Goal: Task Accomplishment & Management: Manage account settings

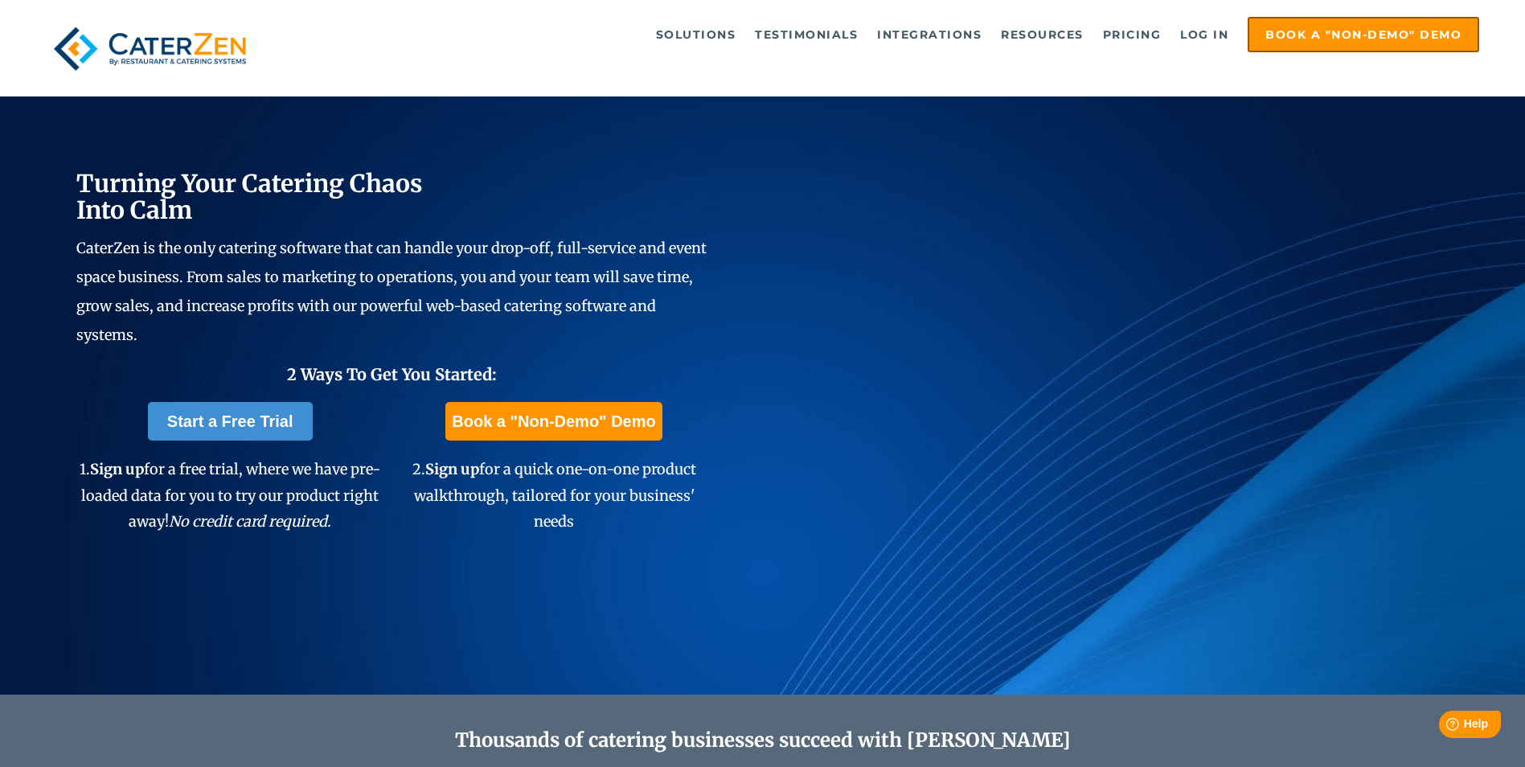
click at [1177, 66] on div "Solutions Catering CRM Catering Sales Catering Management Catering Marketing Ca…" at bounding box center [762, 48] width 1433 height 63
click at [1442, 80] on div "Solutions Catering CRM Catering Sales Catering Management Catering Marketing Ca…" at bounding box center [762, 48] width 1433 height 63
click at [1196, 36] on link "Log in" at bounding box center [1204, 34] width 64 height 32
click at [1208, 33] on link "Log in" at bounding box center [1204, 34] width 64 height 32
